Goal: Information Seeking & Learning: Compare options

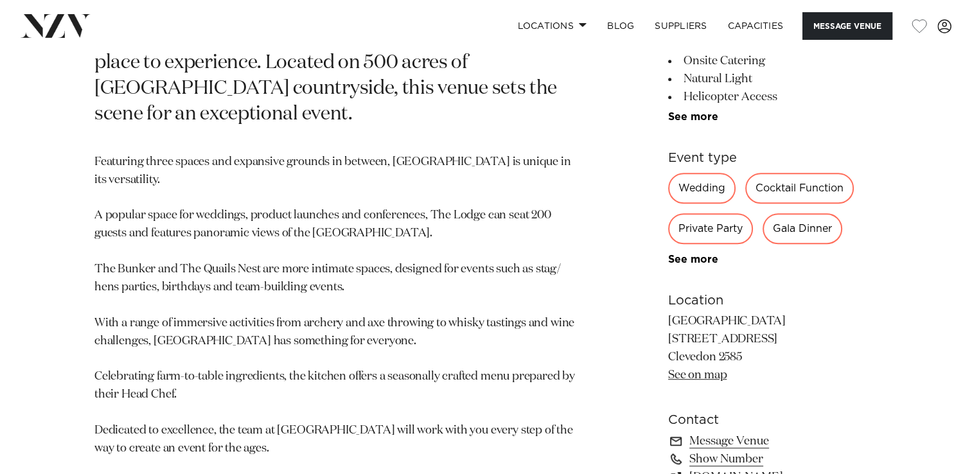
scroll to position [643, 0]
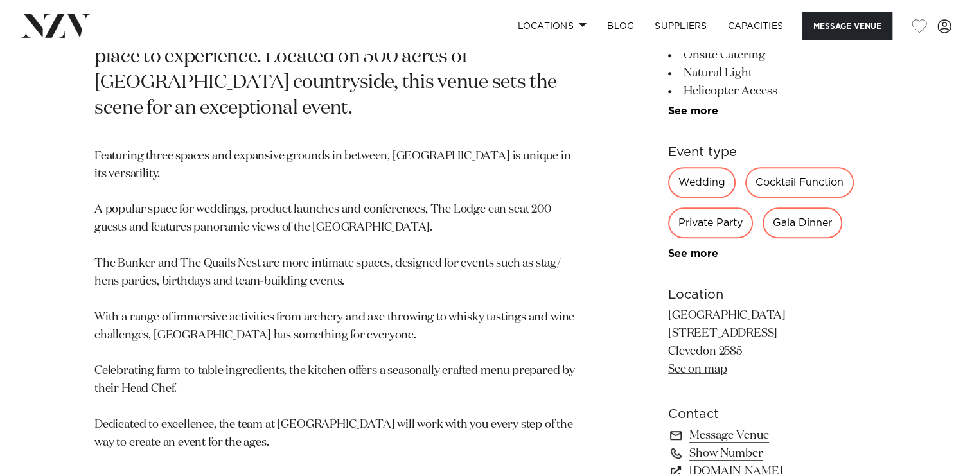
click at [706, 229] on div "Private Party" at bounding box center [710, 223] width 85 height 31
click at [705, 228] on div "Private Party" at bounding box center [710, 223] width 85 height 31
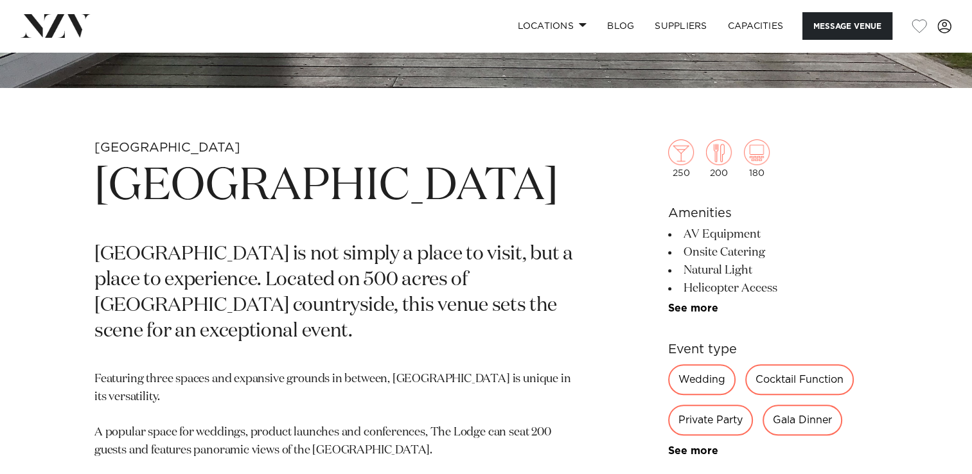
scroll to position [450, 0]
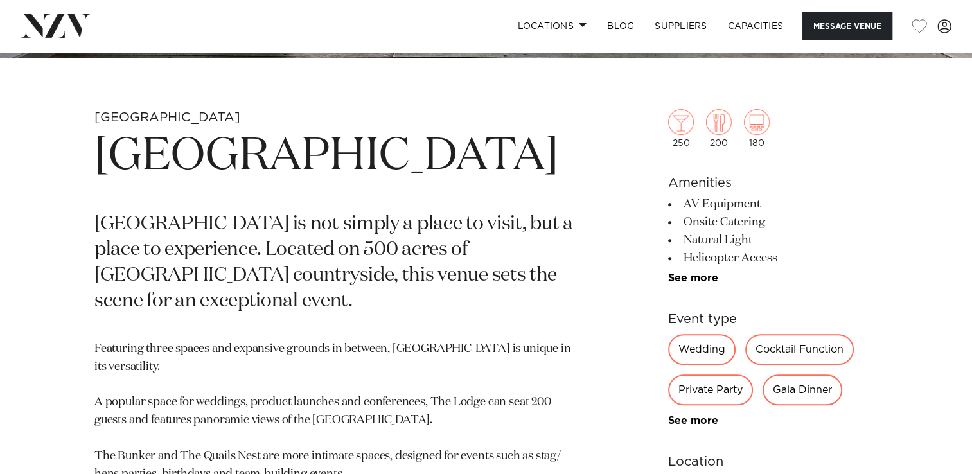
click at [715, 395] on div "Private Party" at bounding box center [710, 390] width 85 height 31
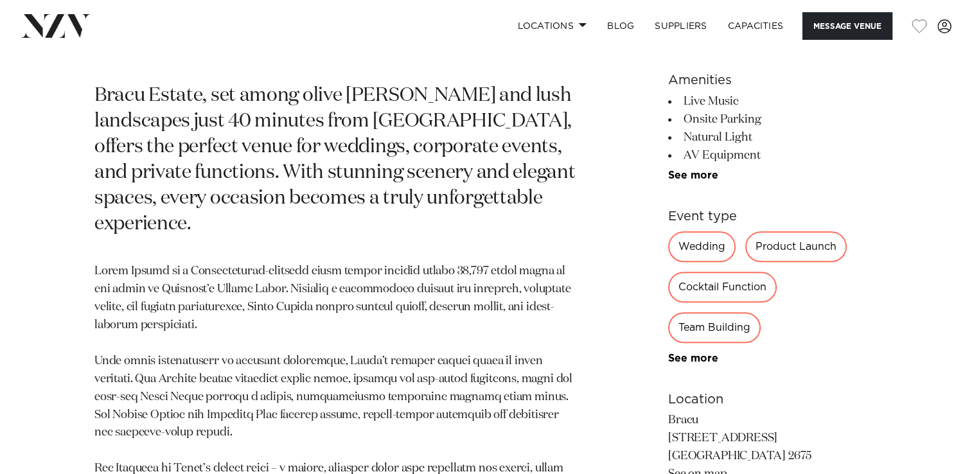
scroll to position [578, 0]
click at [704, 282] on div "Cocktail Function" at bounding box center [722, 287] width 109 height 31
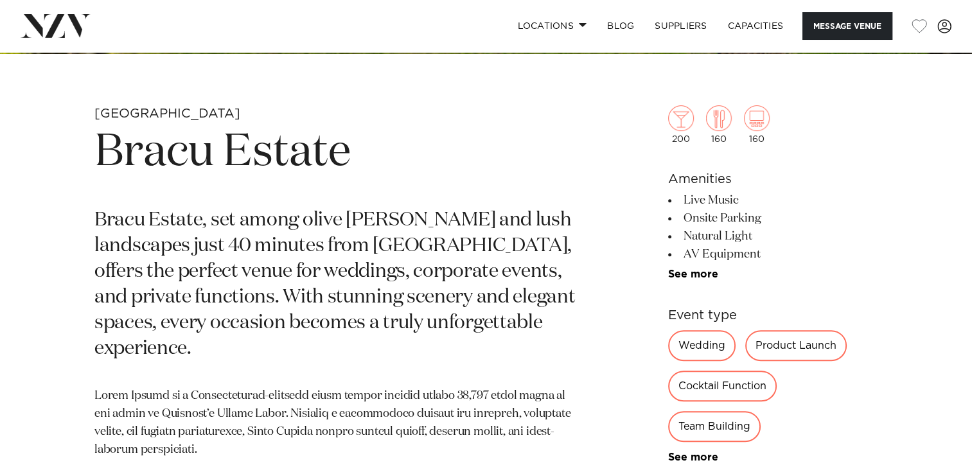
scroll to position [450, 0]
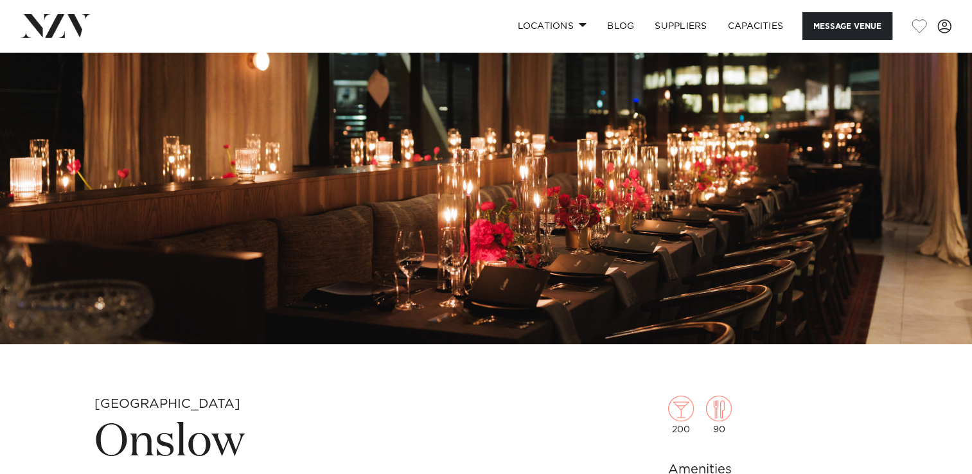
scroll to position [450, 0]
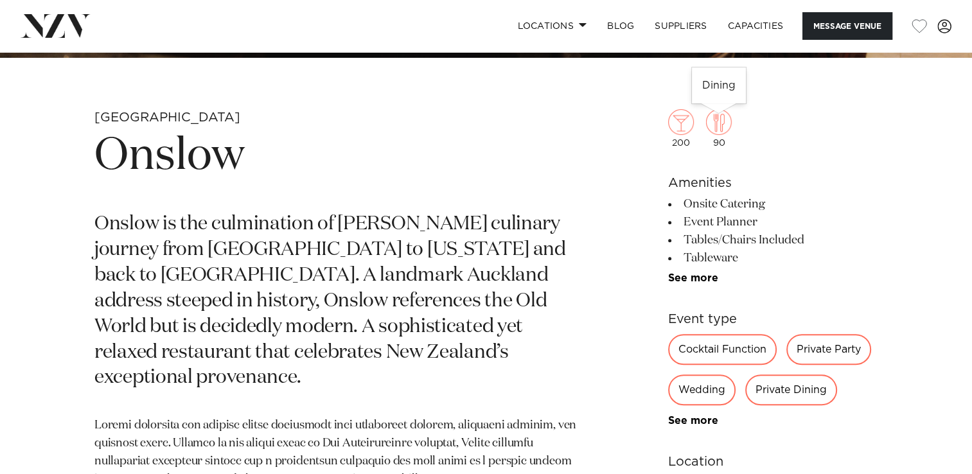
click at [725, 127] on img at bounding box center [719, 122] width 26 height 26
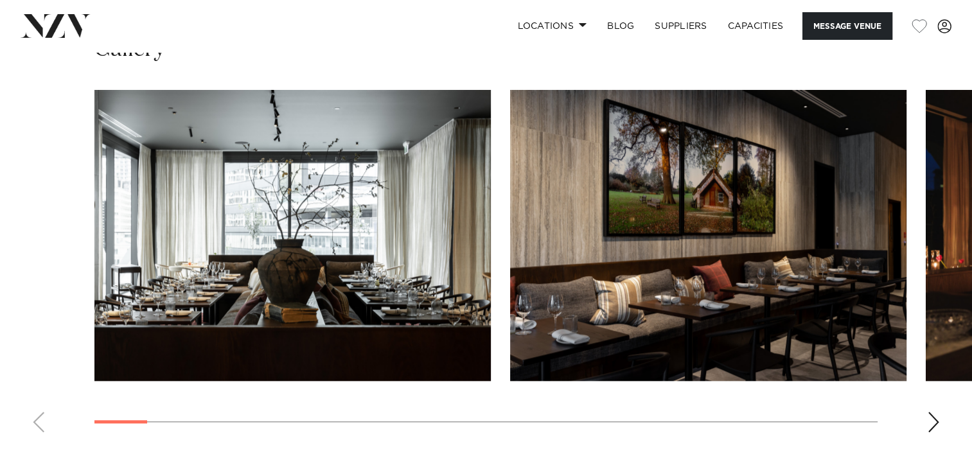
scroll to position [1221, 0]
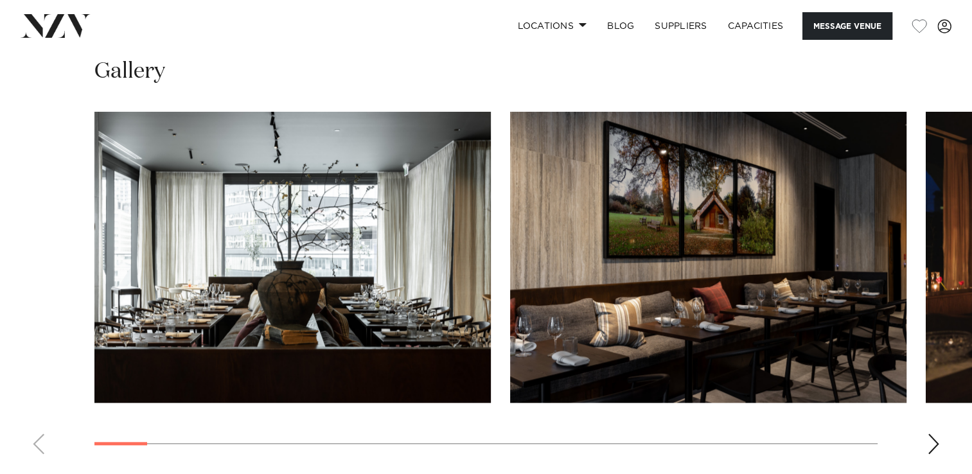
click at [924, 426] on swiper-container at bounding box center [486, 288] width 972 height 353
click at [935, 434] on div "Next slide" at bounding box center [933, 444] width 13 height 21
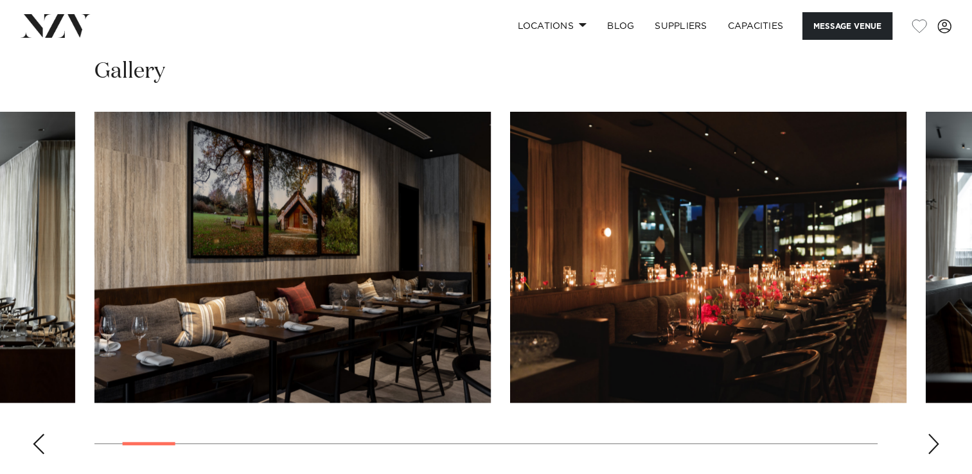
click at [935, 434] on div "Next slide" at bounding box center [933, 444] width 13 height 21
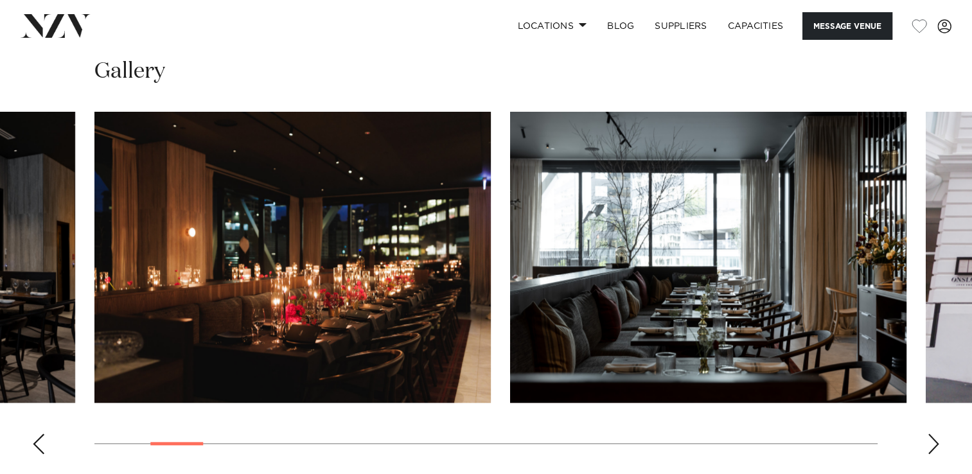
click at [935, 434] on div "Next slide" at bounding box center [933, 444] width 13 height 21
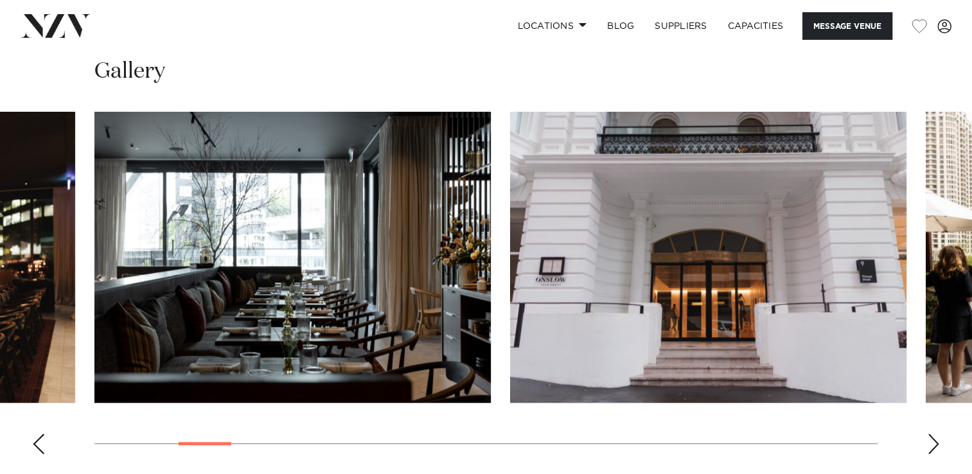
click at [935, 434] on div "Next slide" at bounding box center [933, 444] width 13 height 21
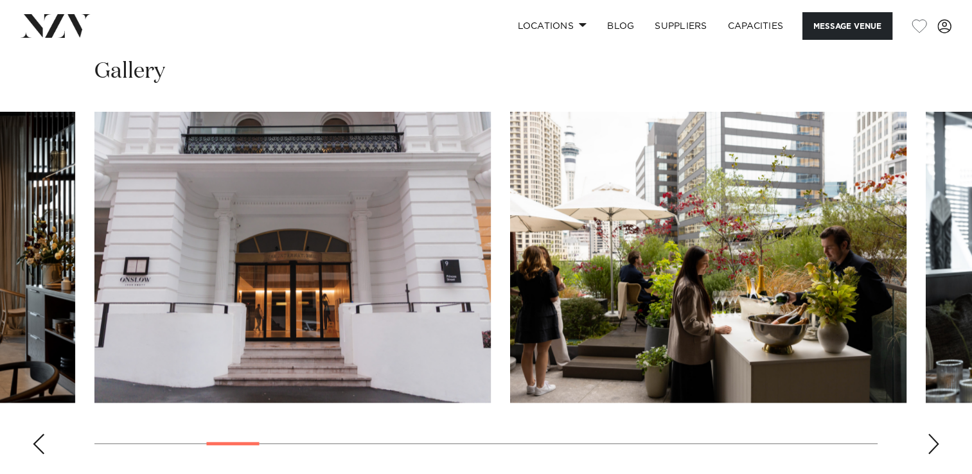
click at [935, 434] on div "Next slide" at bounding box center [933, 444] width 13 height 21
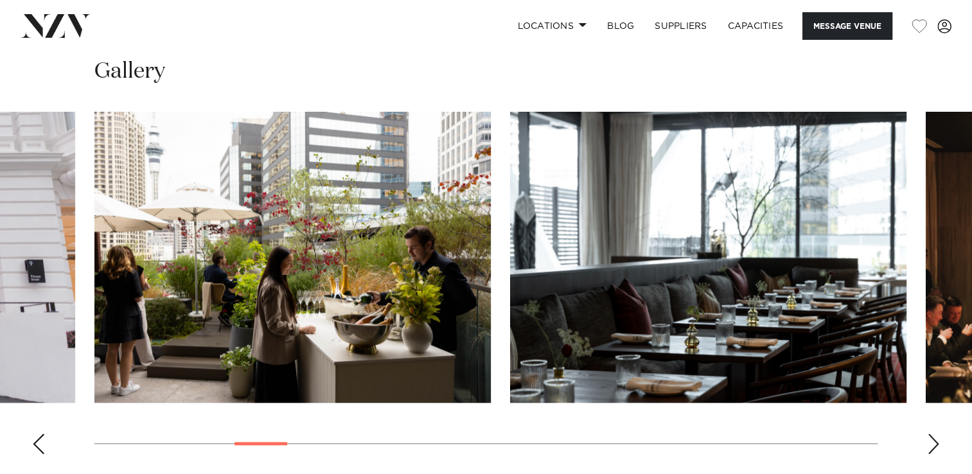
click at [935, 434] on div "Next slide" at bounding box center [933, 444] width 13 height 21
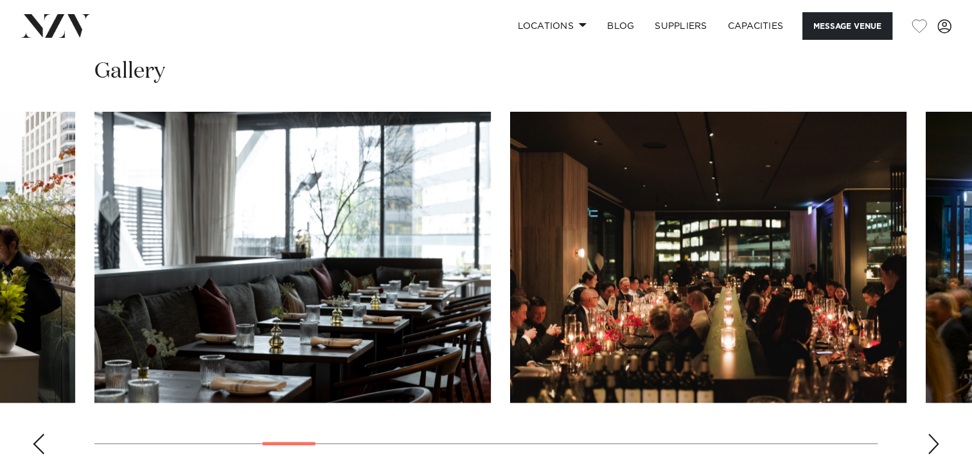
click at [935, 434] on div "Next slide" at bounding box center [933, 444] width 13 height 21
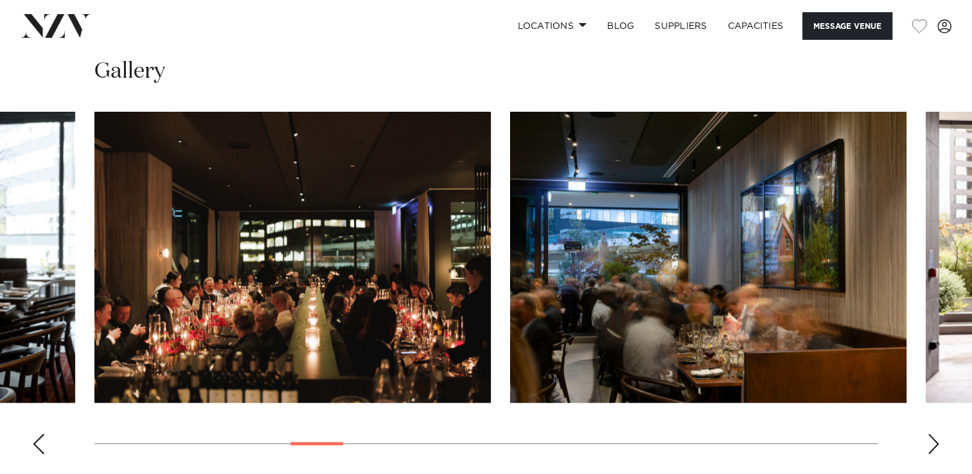
click at [935, 434] on div "Next slide" at bounding box center [933, 444] width 13 height 21
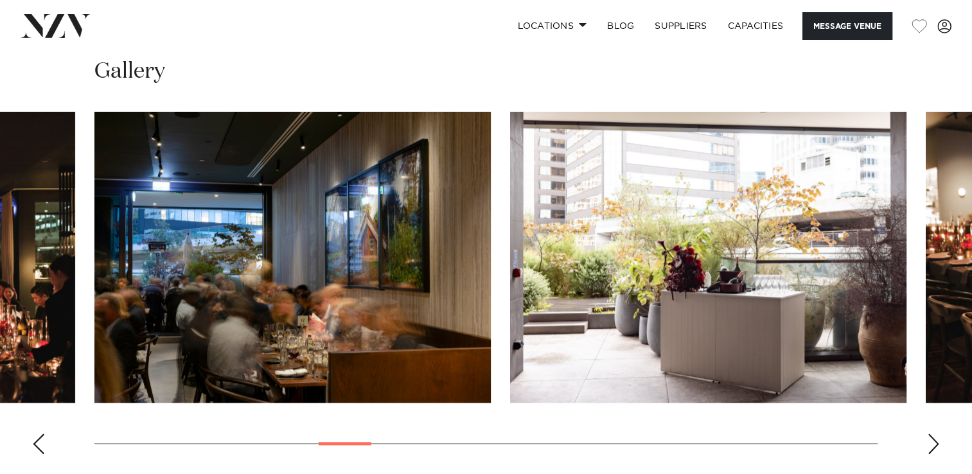
click at [935, 434] on div "Next slide" at bounding box center [933, 444] width 13 height 21
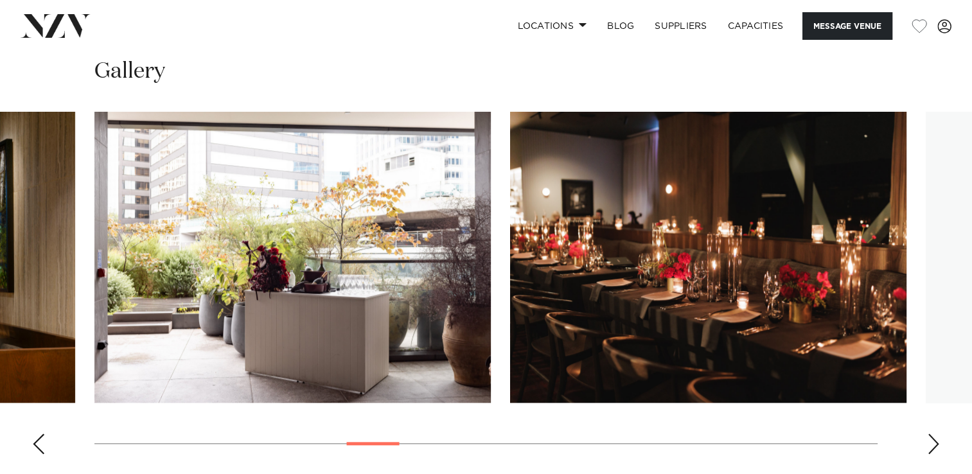
click at [935, 434] on div "Next slide" at bounding box center [933, 444] width 13 height 21
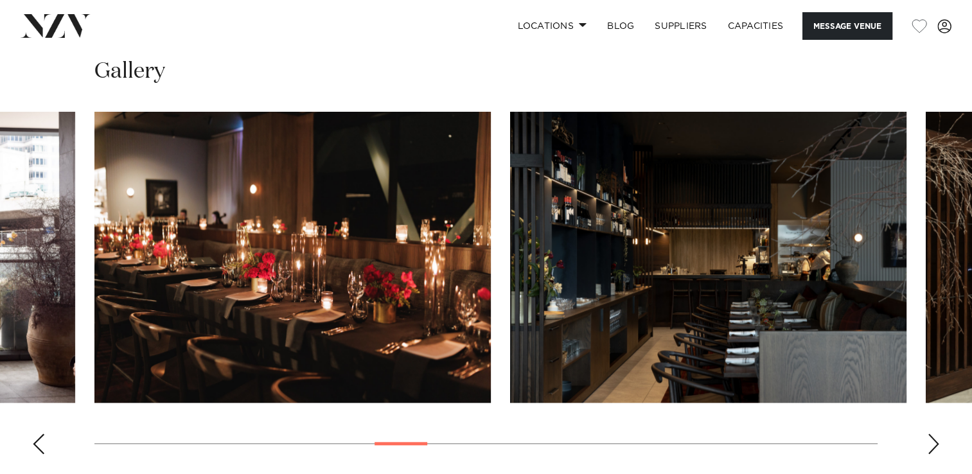
click at [935, 434] on div "Next slide" at bounding box center [933, 444] width 13 height 21
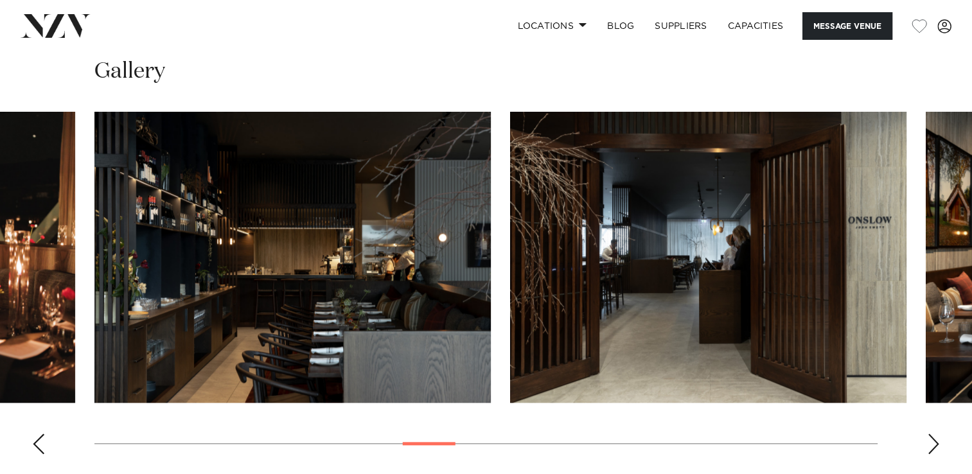
click at [935, 434] on div "Next slide" at bounding box center [933, 444] width 13 height 21
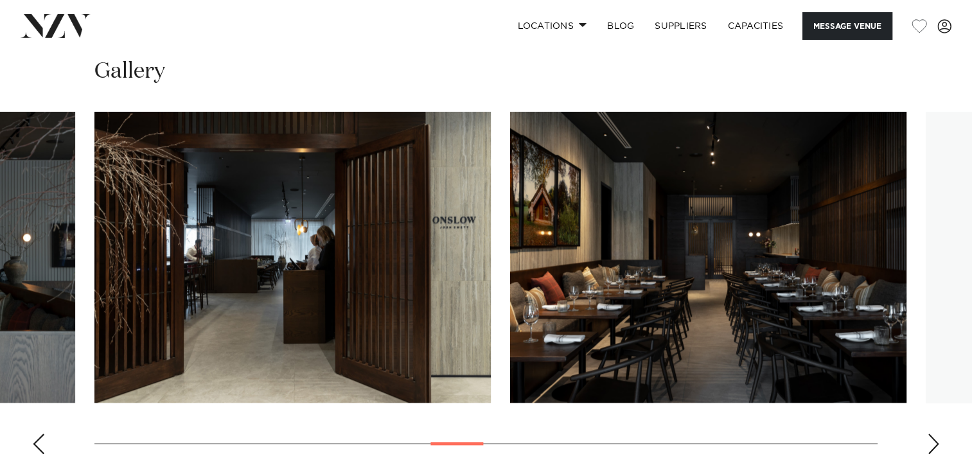
click at [935, 434] on div "Next slide" at bounding box center [933, 444] width 13 height 21
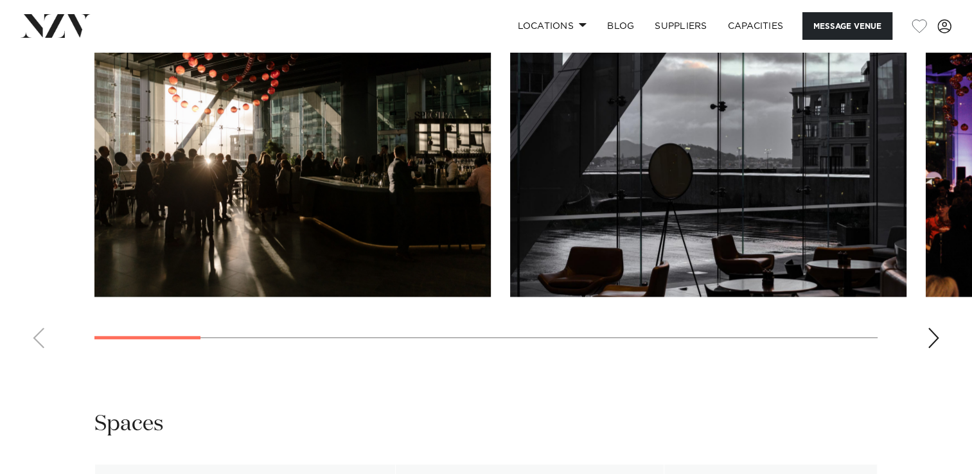
scroll to position [1221, 0]
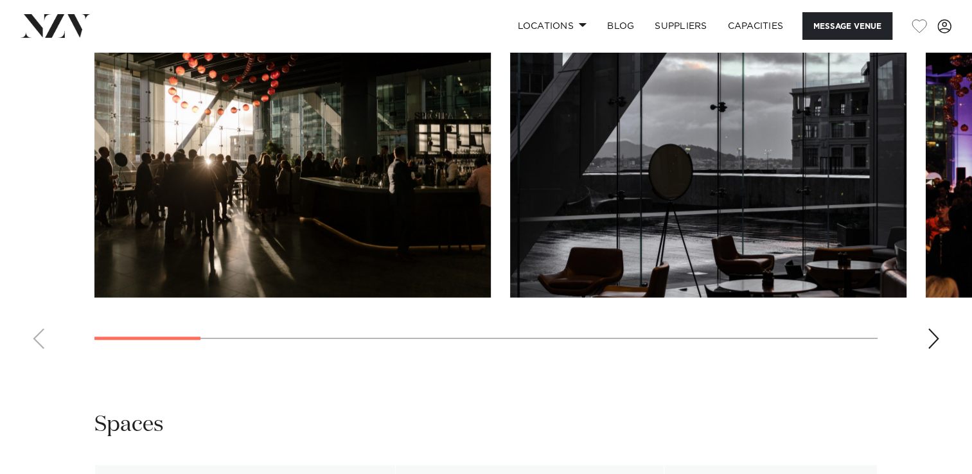
click at [922, 339] on swiper-container at bounding box center [486, 182] width 972 height 353
click at [931, 343] on div "Next slide" at bounding box center [933, 338] width 13 height 21
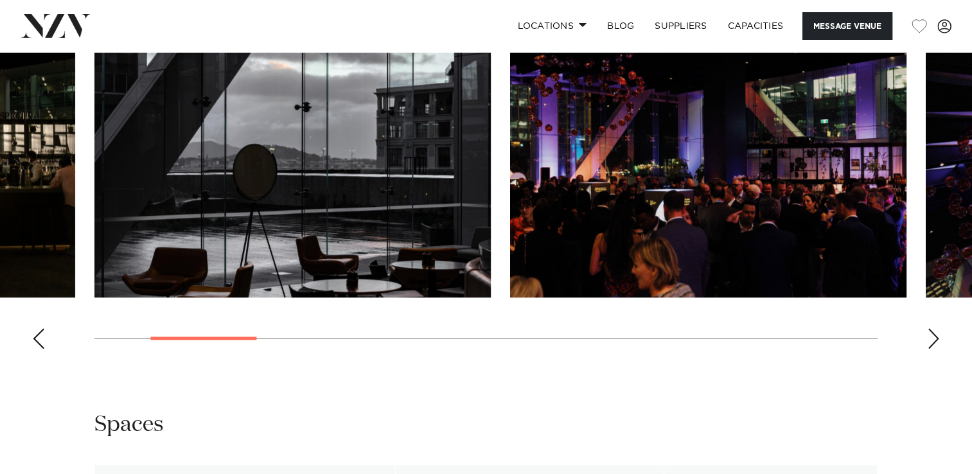
click at [931, 342] on div "Next slide" at bounding box center [933, 338] width 13 height 21
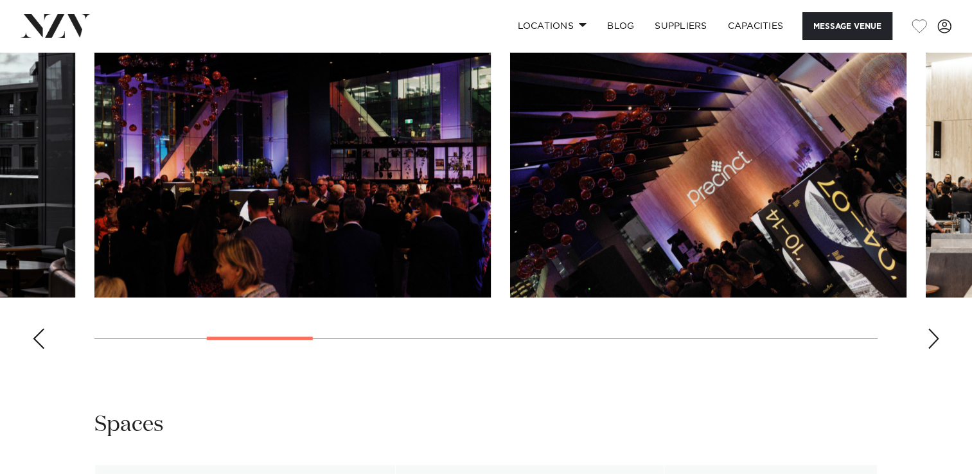
click at [931, 340] on div "Next slide" at bounding box center [933, 338] width 13 height 21
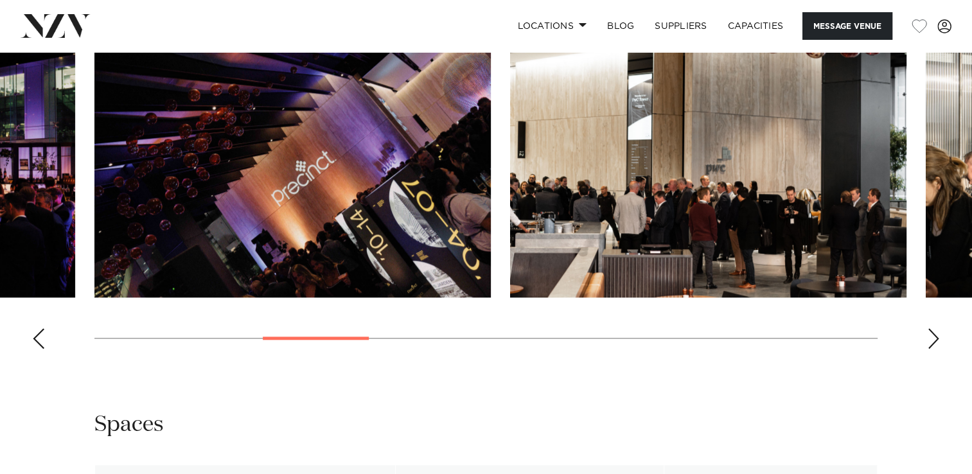
click at [931, 340] on div "Next slide" at bounding box center [933, 338] width 13 height 21
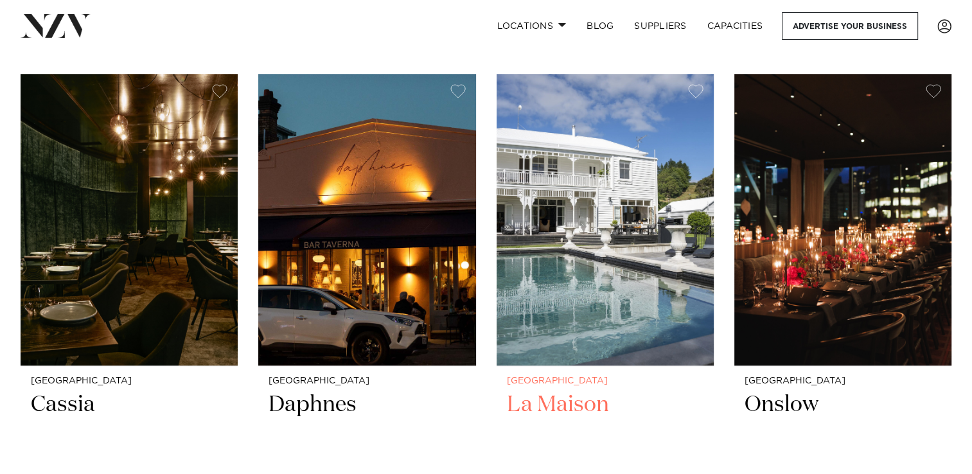
scroll to position [10734, 0]
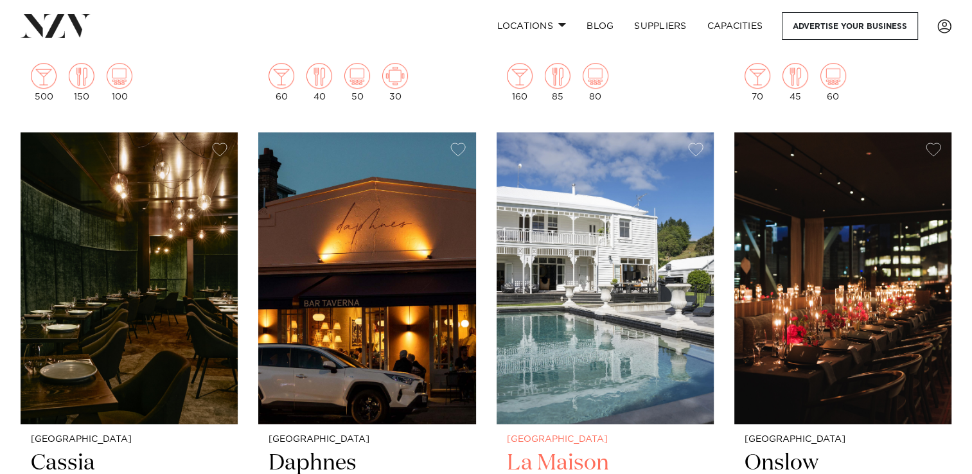
click at [622, 172] on img at bounding box center [605, 278] width 217 height 292
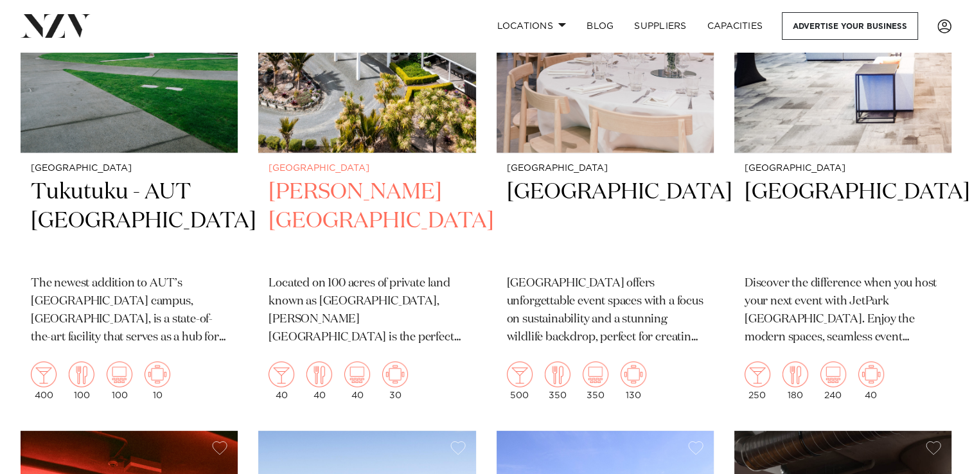
scroll to position [13305, 0]
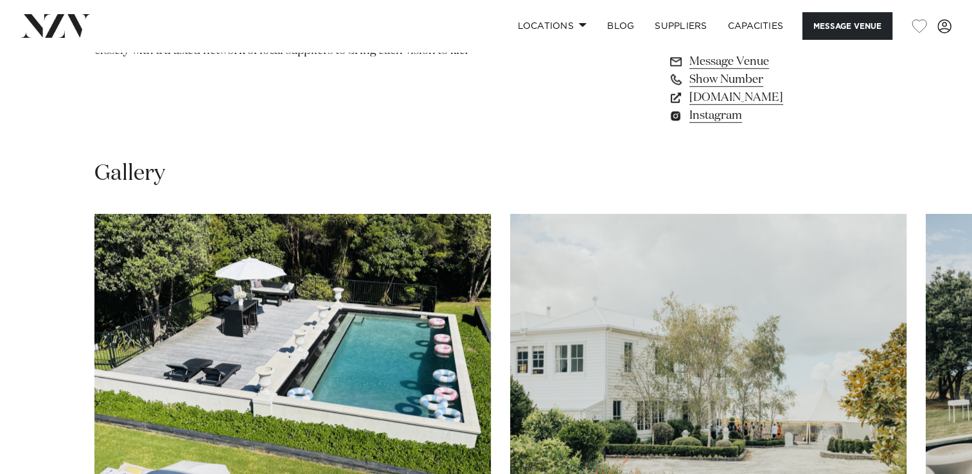
scroll to position [1157, 0]
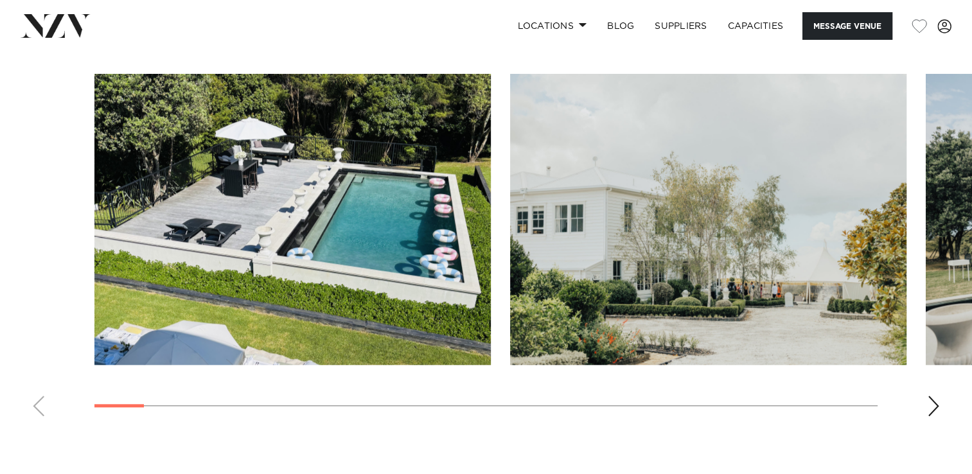
click at [922, 399] on swiper-container at bounding box center [486, 250] width 972 height 353
click at [936, 413] on div "Next slide" at bounding box center [933, 406] width 13 height 21
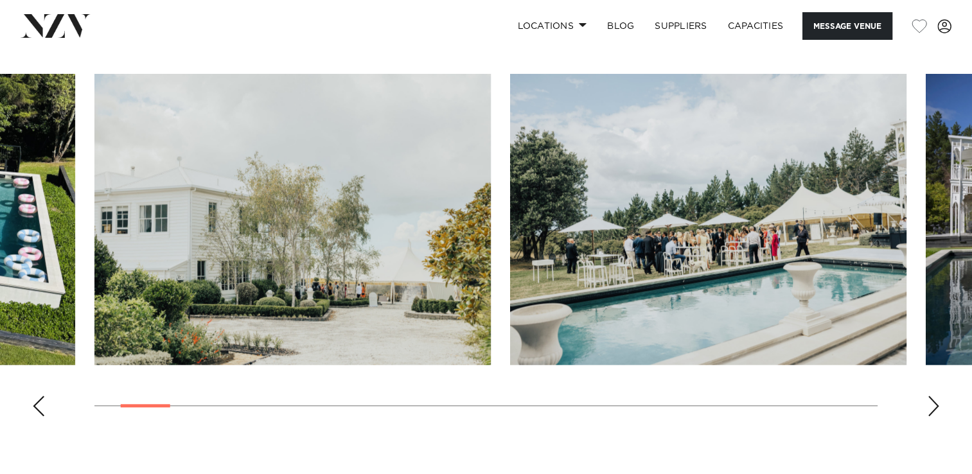
click at [931, 411] on div "Next slide" at bounding box center [933, 406] width 13 height 21
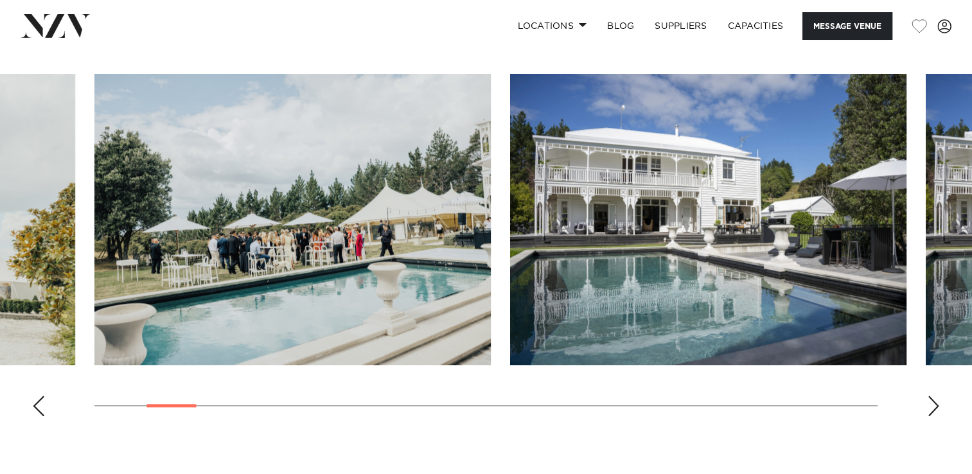
click at [931, 411] on div "Next slide" at bounding box center [933, 406] width 13 height 21
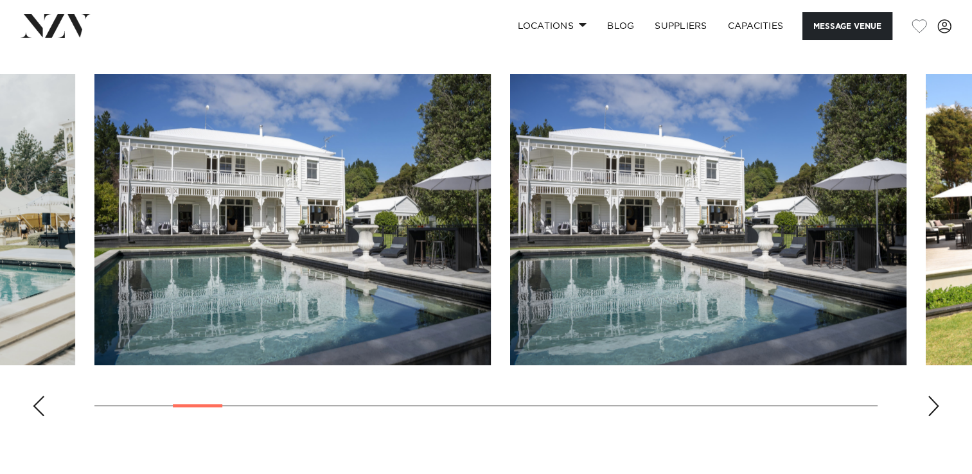
click at [931, 411] on div "Next slide" at bounding box center [933, 406] width 13 height 21
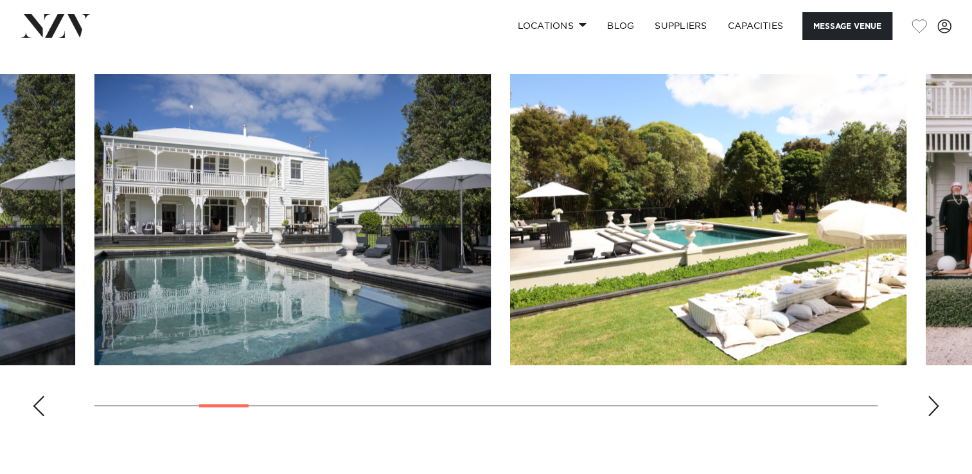
click at [931, 411] on div "Next slide" at bounding box center [933, 406] width 13 height 21
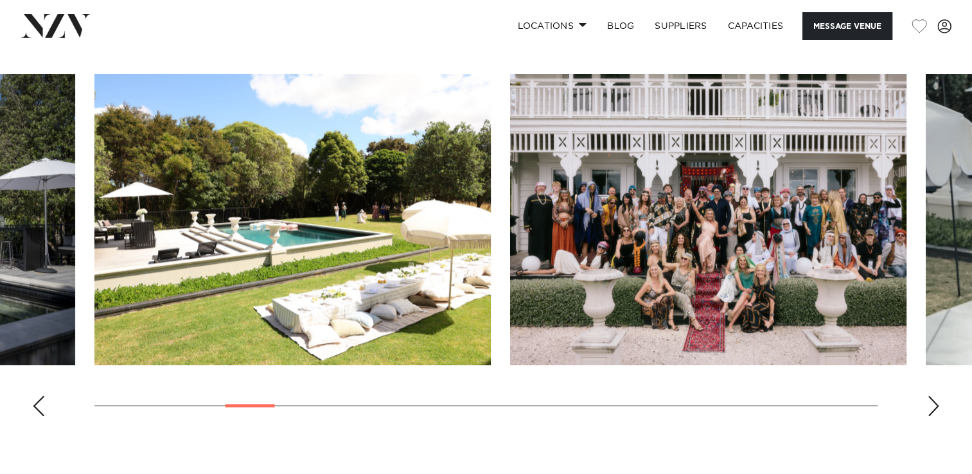
click at [931, 411] on div "Next slide" at bounding box center [933, 406] width 13 height 21
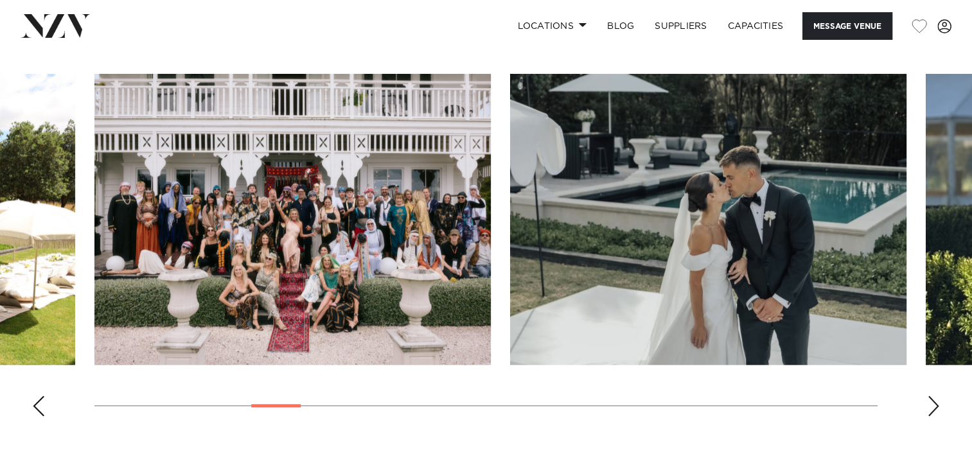
click at [931, 411] on div "Next slide" at bounding box center [933, 406] width 13 height 21
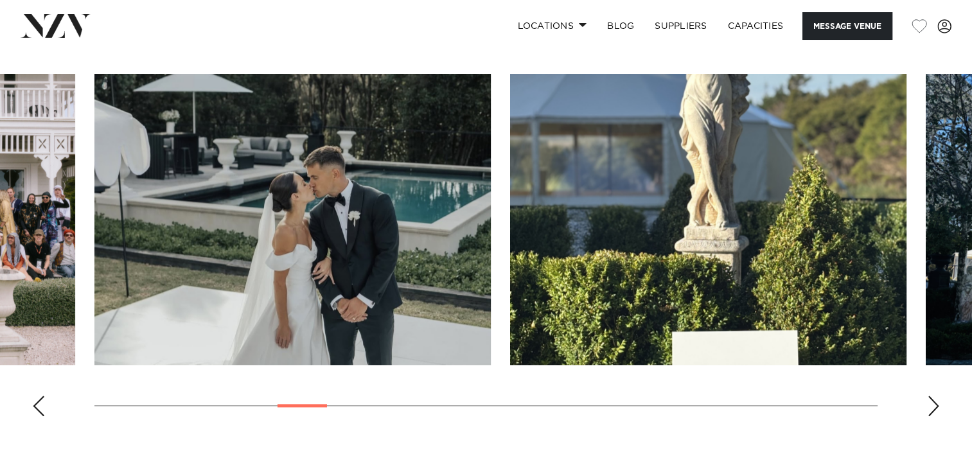
click at [931, 411] on div "Next slide" at bounding box center [933, 406] width 13 height 21
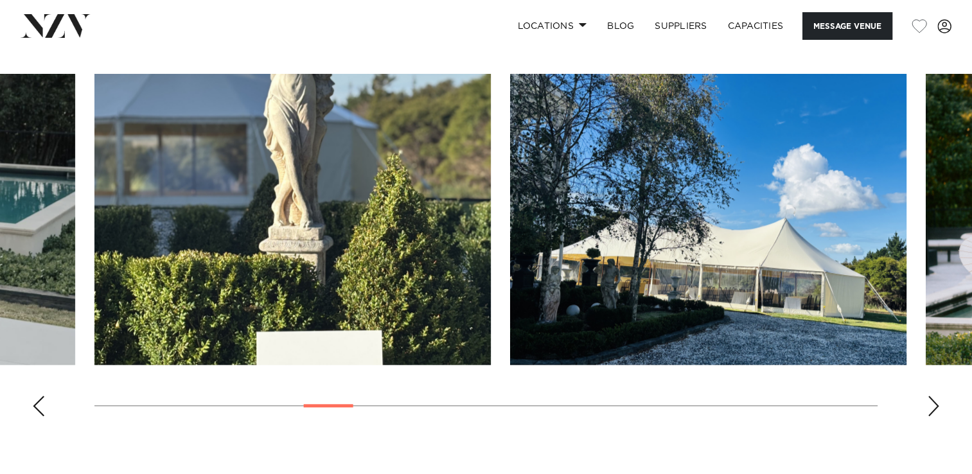
click at [931, 411] on div "Next slide" at bounding box center [933, 406] width 13 height 21
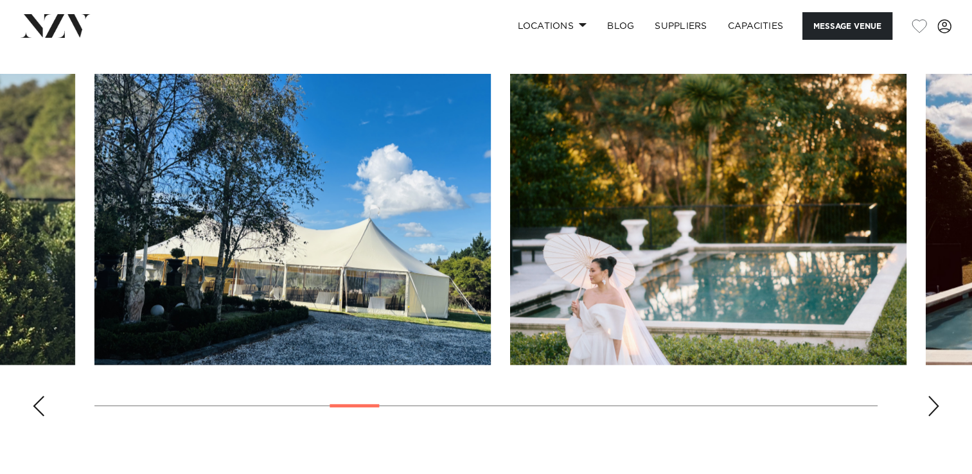
click at [931, 411] on div "Next slide" at bounding box center [933, 406] width 13 height 21
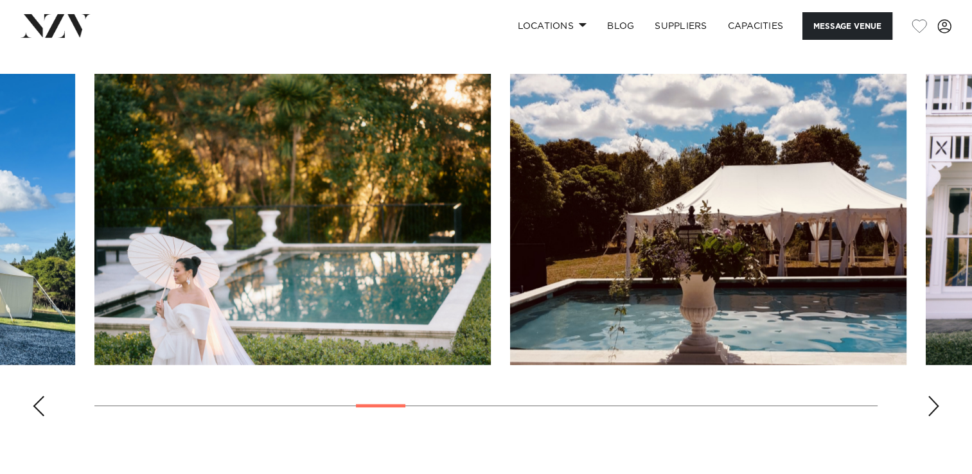
click at [931, 411] on div "Next slide" at bounding box center [933, 406] width 13 height 21
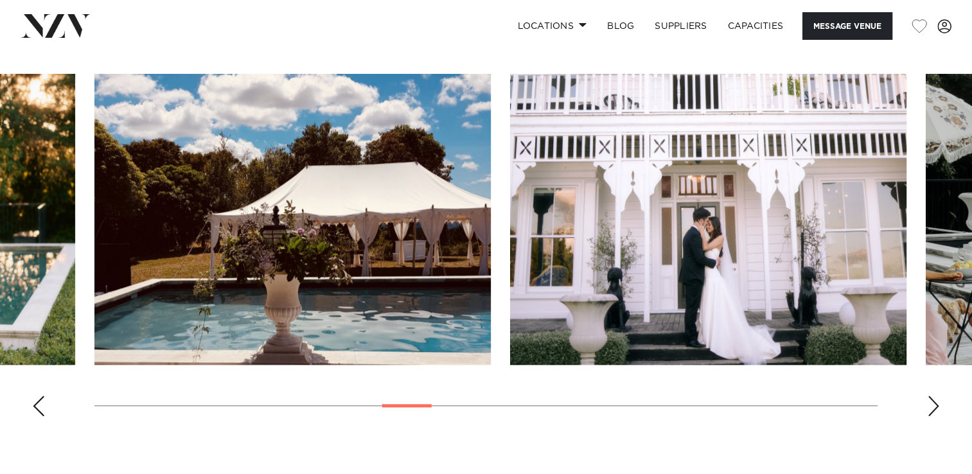
click at [928, 409] on div "Next slide" at bounding box center [933, 406] width 13 height 21
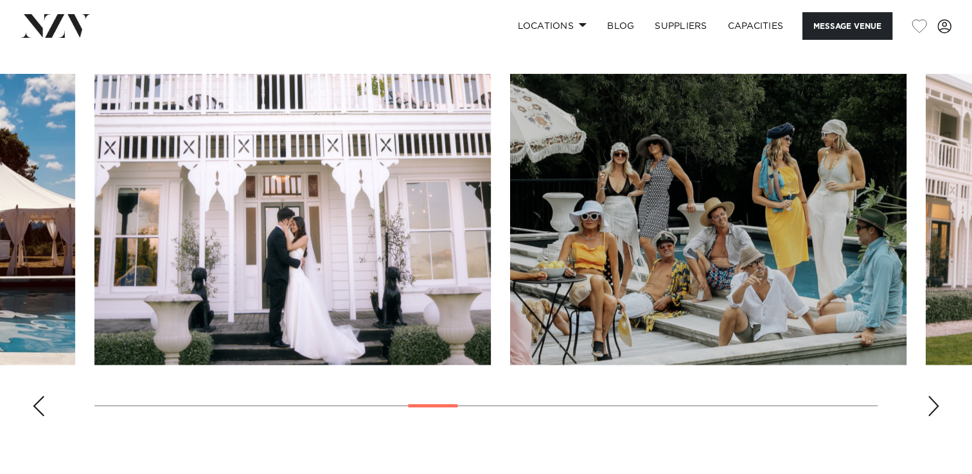
click at [928, 409] on div "Next slide" at bounding box center [933, 406] width 13 height 21
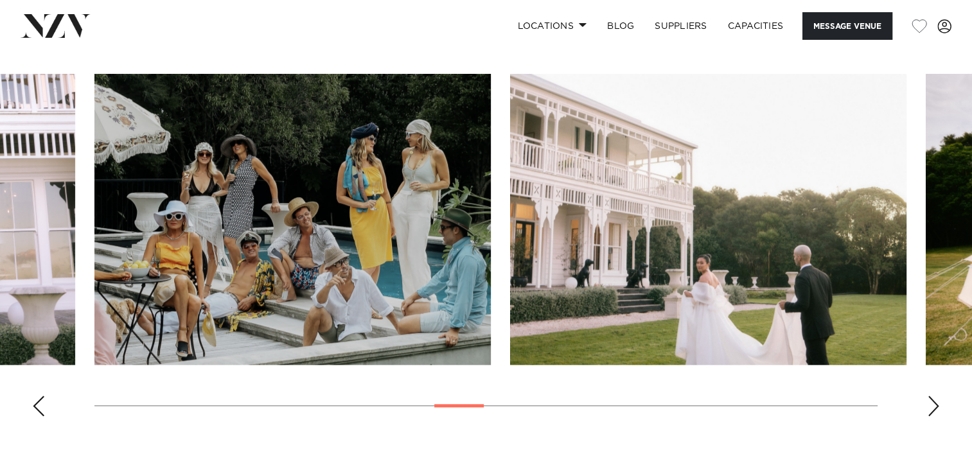
click at [928, 409] on div "Next slide" at bounding box center [933, 406] width 13 height 21
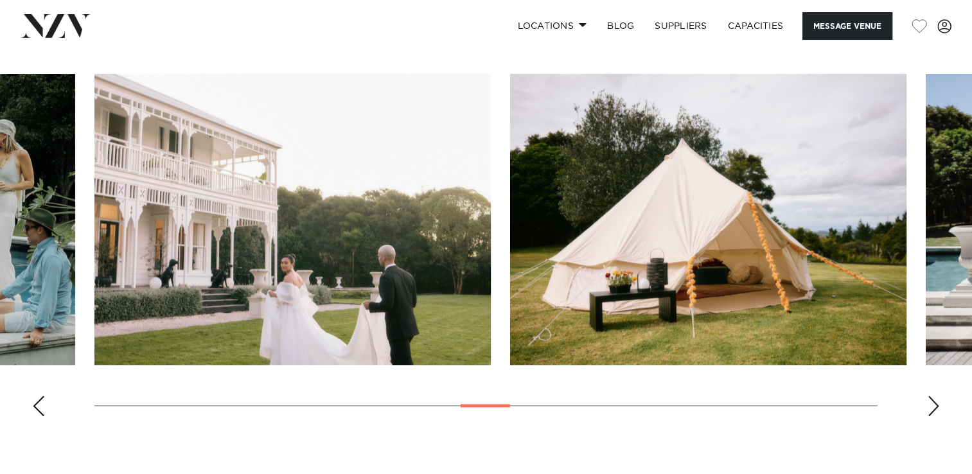
click at [928, 409] on div "Next slide" at bounding box center [933, 406] width 13 height 21
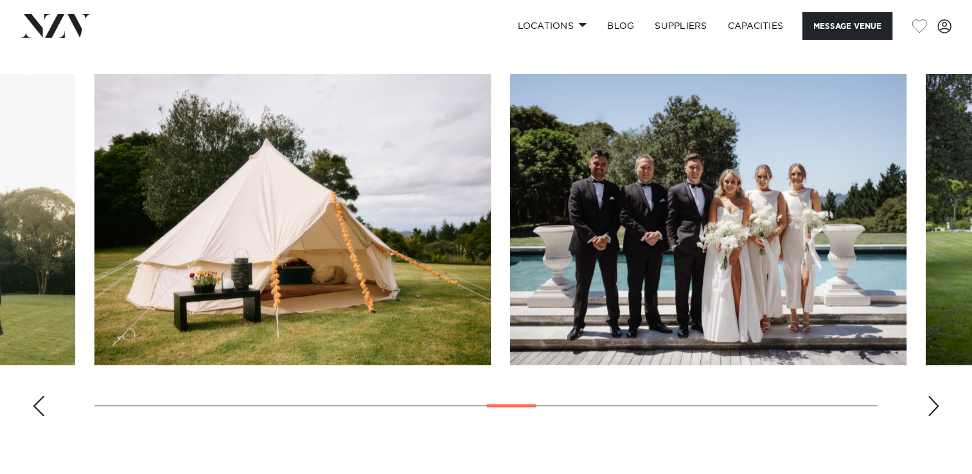
click at [928, 409] on div "Next slide" at bounding box center [933, 406] width 13 height 21
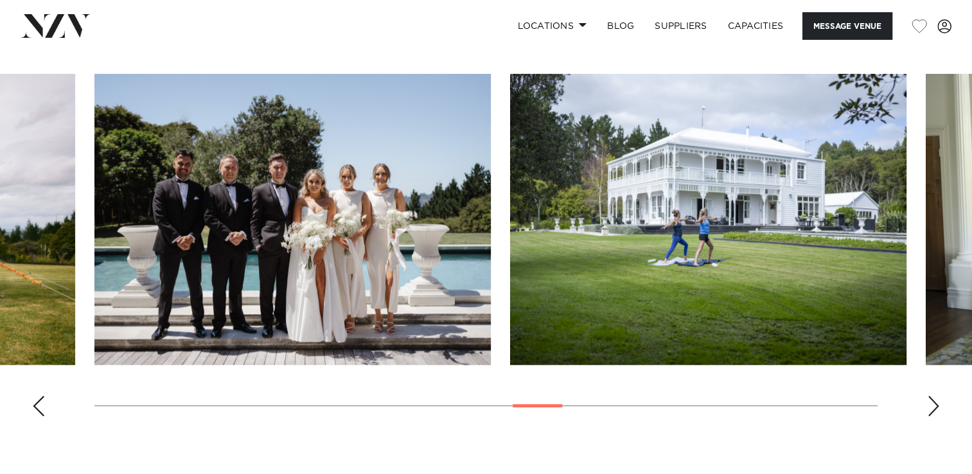
click at [928, 409] on div "Next slide" at bounding box center [933, 406] width 13 height 21
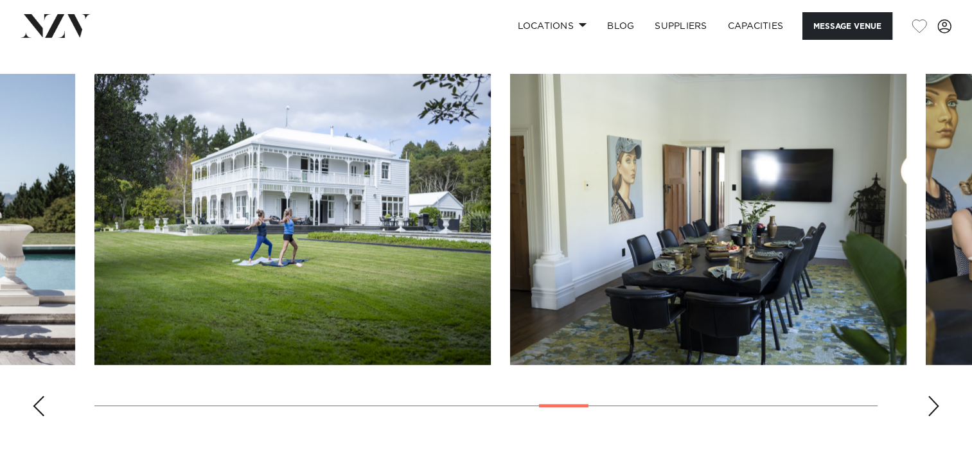
click at [928, 409] on div "Next slide" at bounding box center [933, 406] width 13 height 21
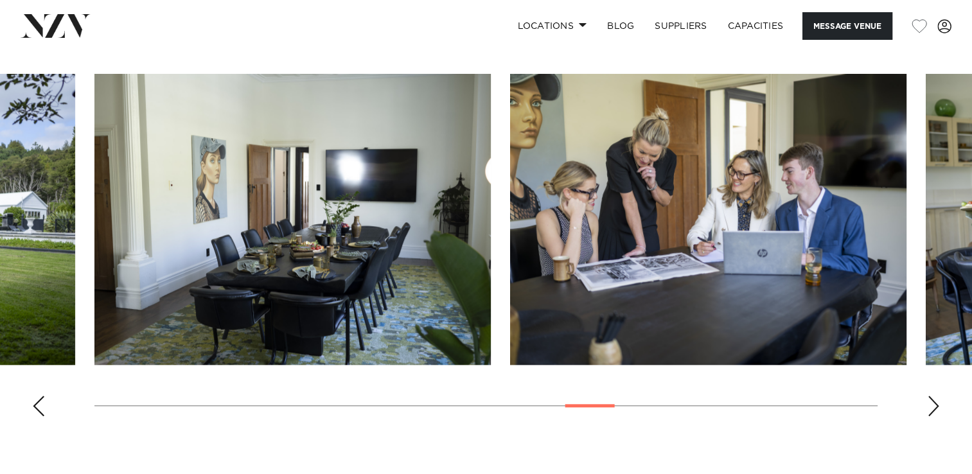
click at [928, 409] on div "Next slide" at bounding box center [933, 406] width 13 height 21
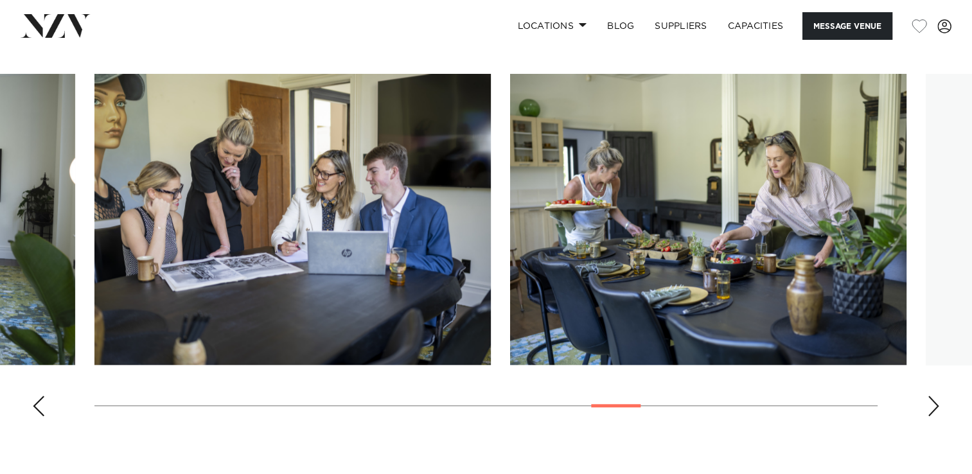
click at [928, 409] on div "Next slide" at bounding box center [933, 406] width 13 height 21
